Goal: Task Accomplishment & Management: Complete application form

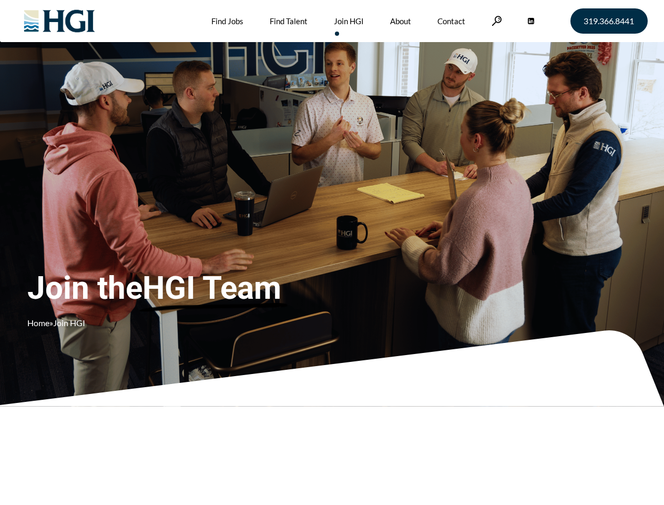
click at [332, 252] on div "Join the HGI Team Home » Join HGI" at bounding box center [196, 237] width 338 height 205
click at [495, 21] on link at bounding box center [497, 21] width 11 height 10
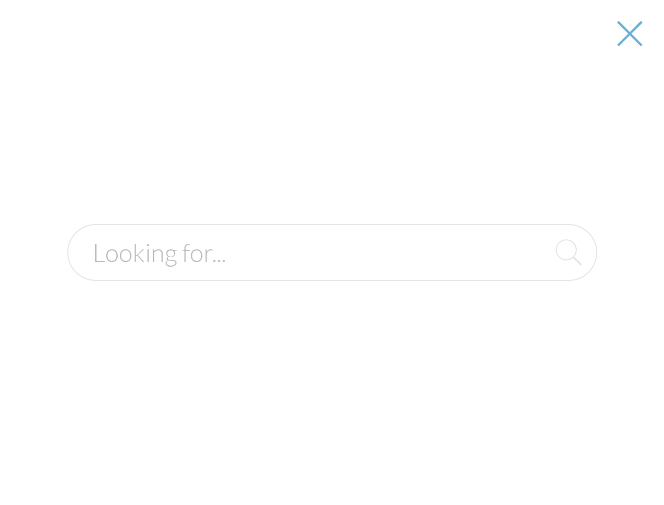
click at [332, 252] on div "Join the HGI Team Home » Join HGI" at bounding box center [196, 237] width 338 height 205
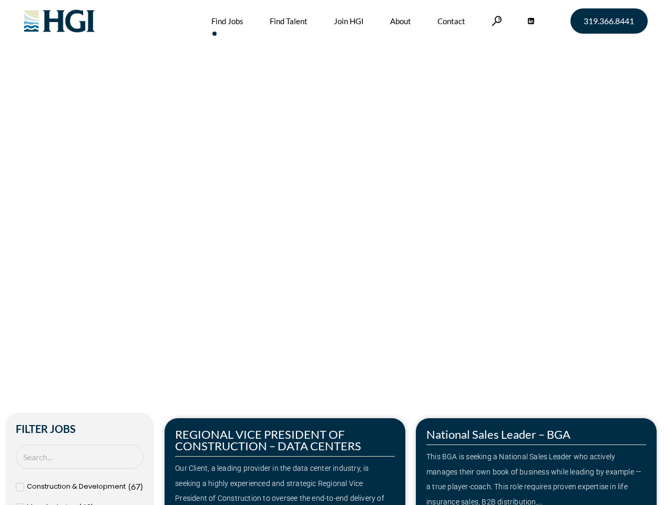
click at [332, 252] on div "Make Your Next Move Home » Jobs" at bounding box center [333, 222] width 600 height 444
click at [495, 21] on link at bounding box center [497, 21] width 11 height 10
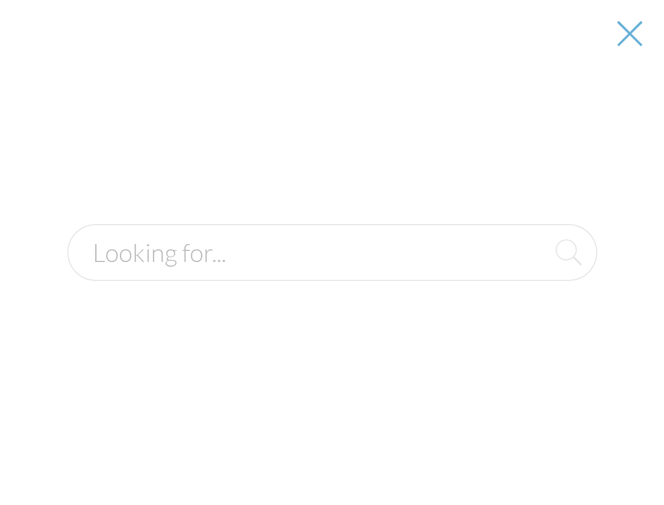
click at [285, 461] on div "Our Client, a leading provider in the data center industry, is seeking a highly…" at bounding box center [285, 491] width 220 height 60
click at [536, 461] on div at bounding box center [332, 252] width 663 height 505
